Goal: Use online tool/utility: Utilize a website feature to perform a specific function

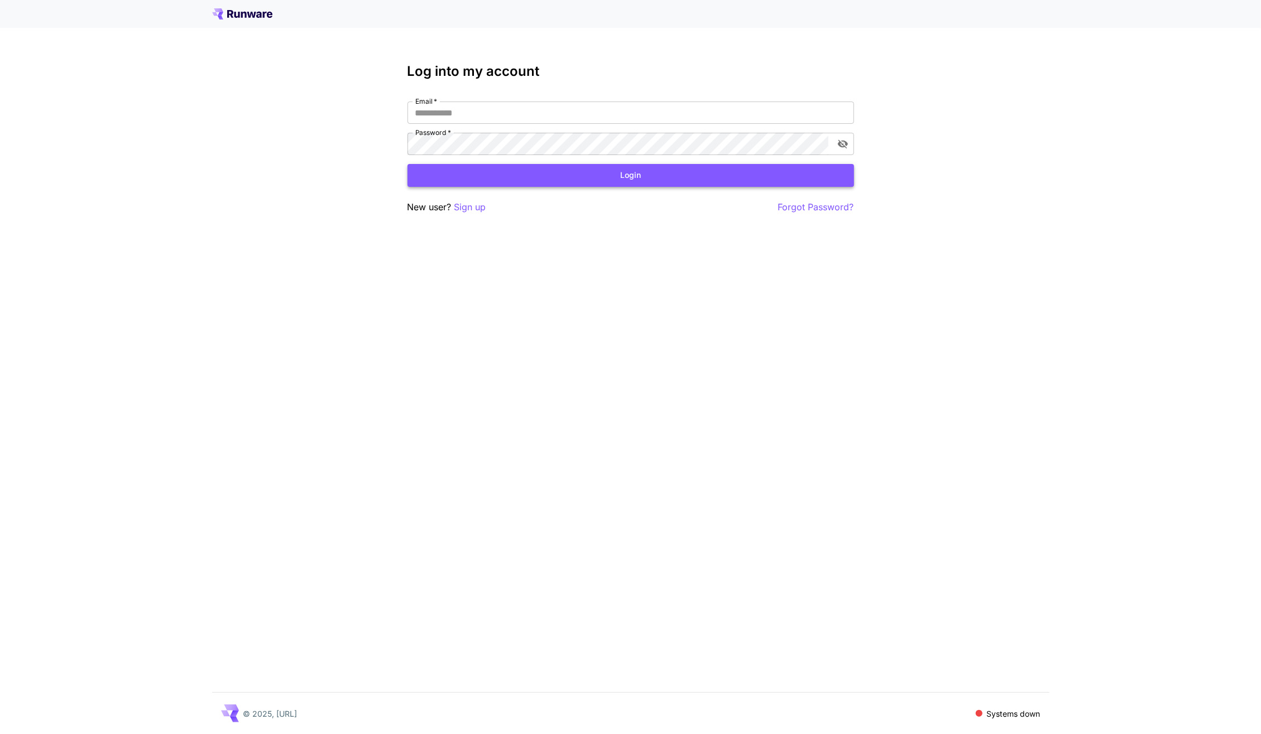
type input "**********"
click at [679, 180] on button "Login" at bounding box center [630, 175] width 446 height 23
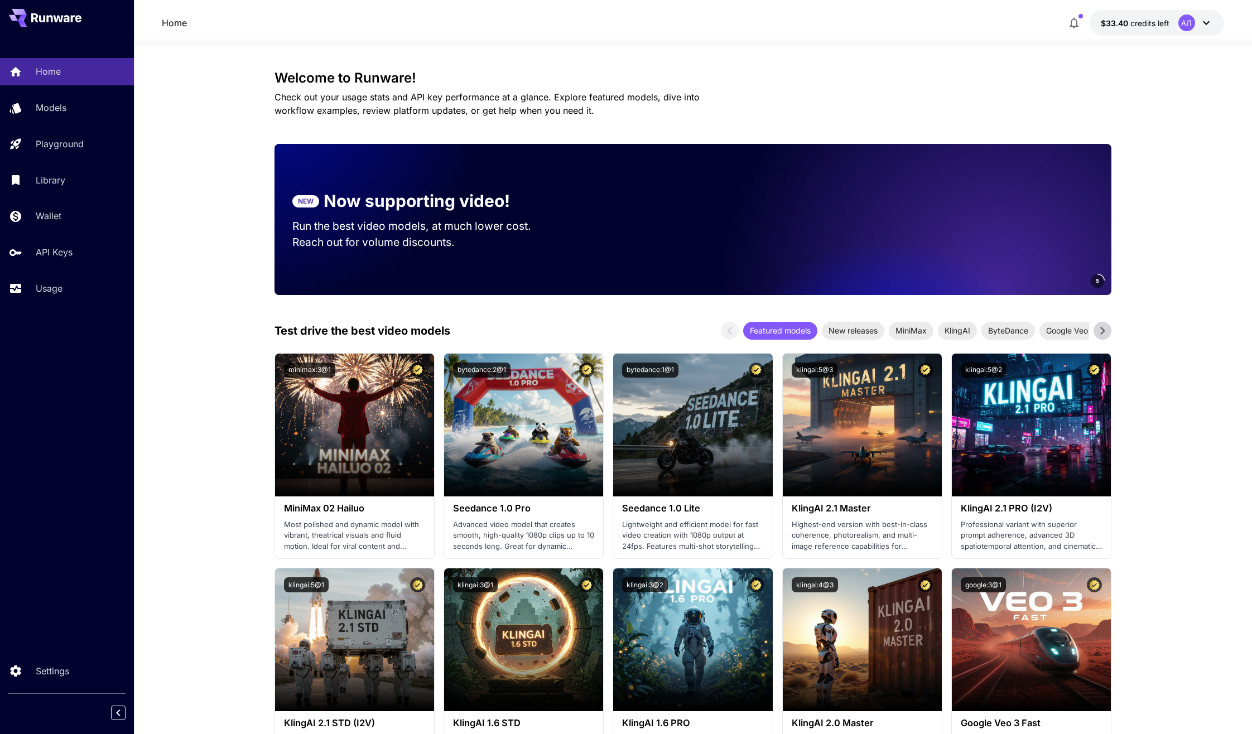
click at [43, 16] on icon at bounding box center [42, 18] width 6 height 7
click at [52, 104] on p "Models" at bounding box center [53, 107] width 31 height 13
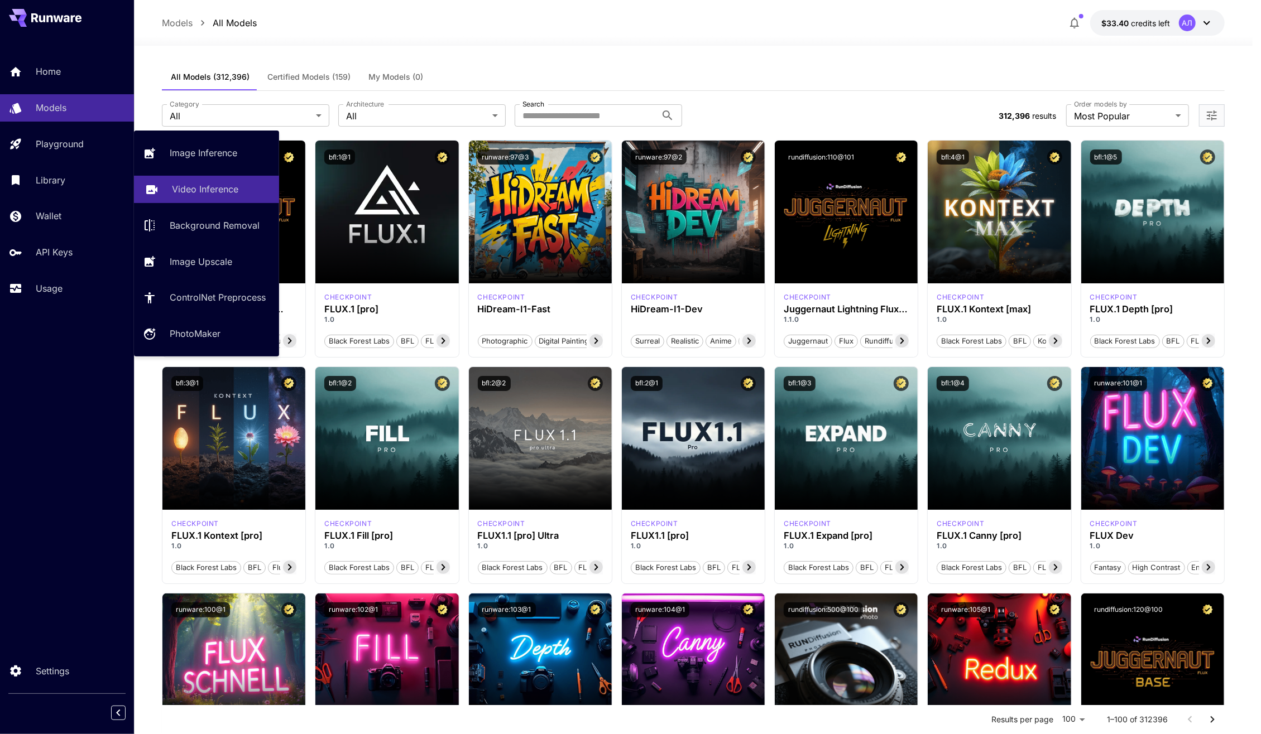
click at [199, 191] on p "Video Inference" at bounding box center [205, 189] width 66 height 13
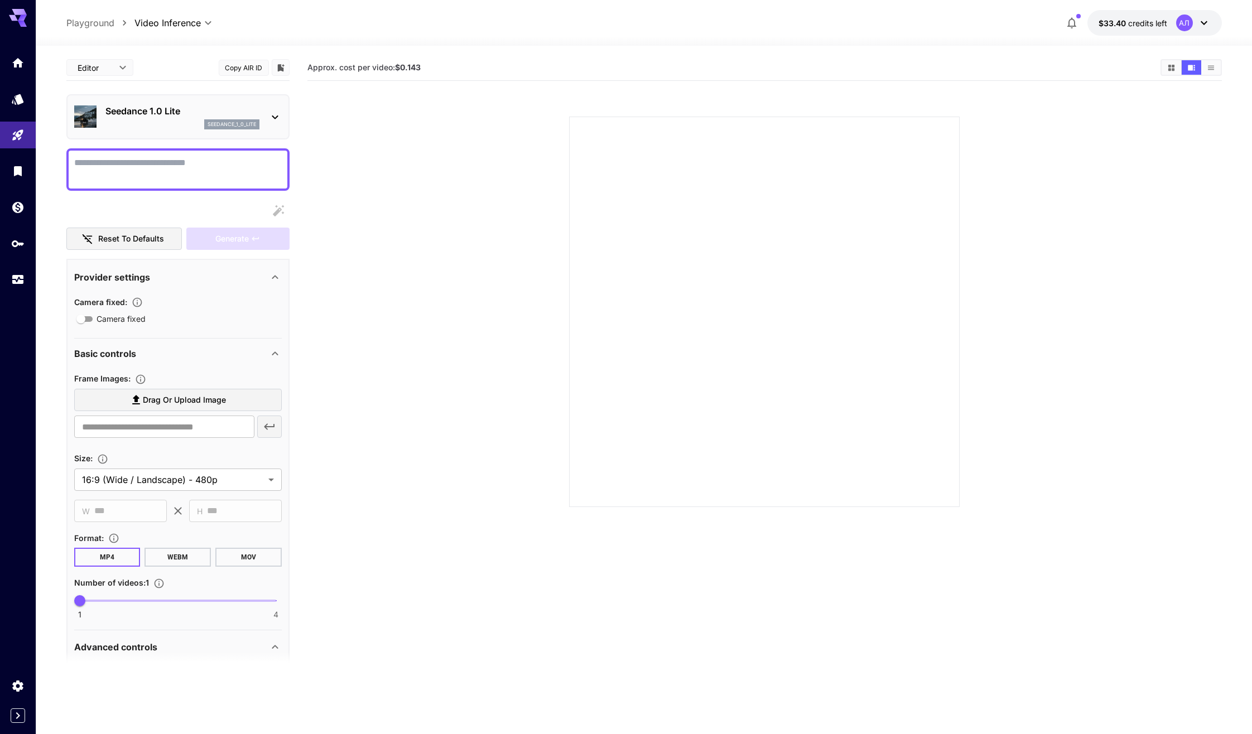
click at [272, 116] on icon at bounding box center [275, 118] width 6 height 4
